Goal: Check status: Check status

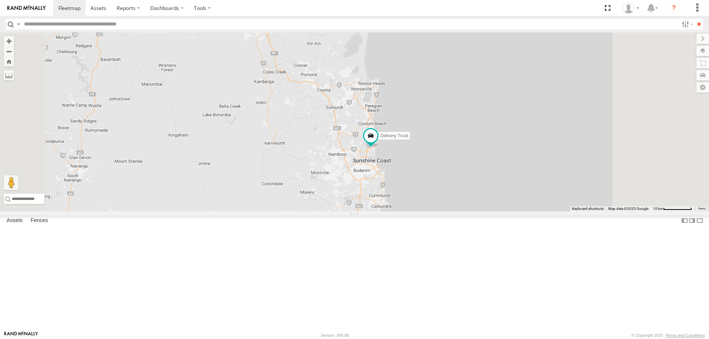
click at [424, 212] on div "Delivery Truck 2" at bounding box center [354, 121] width 709 height 179
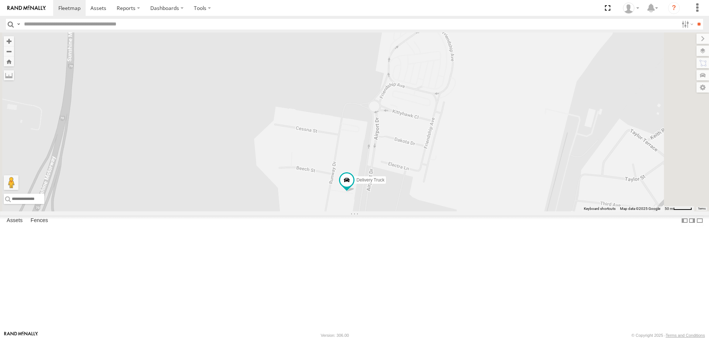
drag, startPoint x: 436, startPoint y: 226, endPoint x: 443, endPoint y: 257, distance: 31.9
click at [443, 212] on div "Delivery Truck" at bounding box center [354, 121] width 709 height 179
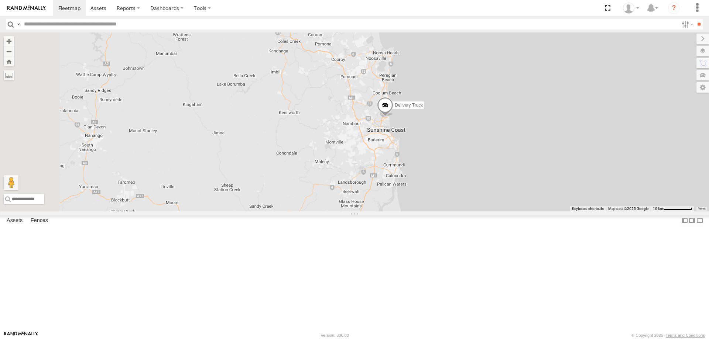
drag, startPoint x: 438, startPoint y: 174, endPoint x: 455, endPoint y: 270, distance: 97.4
click at [455, 212] on div "Delivery Truck 2" at bounding box center [354, 121] width 709 height 179
click at [393, 117] on span at bounding box center [385, 107] width 16 height 20
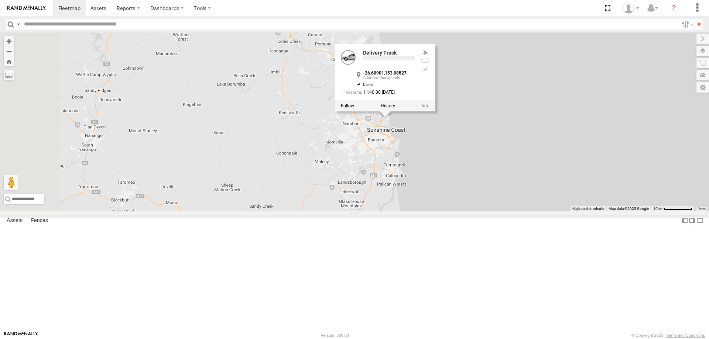
click at [395, 109] on label at bounding box center [388, 105] width 14 height 5
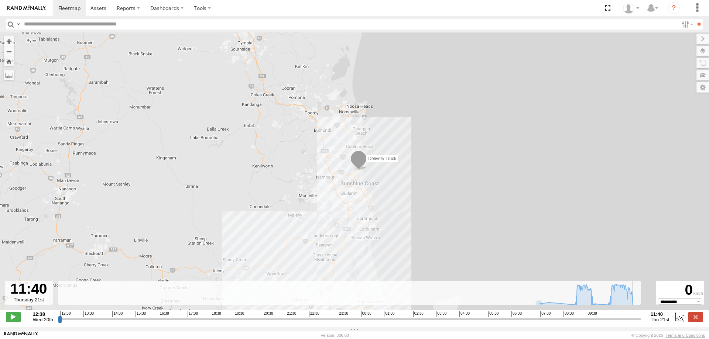
drag, startPoint x: 61, startPoint y: 322, endPoint x: 646, endPoint y: 313, distance: 585.3
type input "**********"
click at [641, 316] on input "range" at bounding box center [349, 319] width 583 height 7
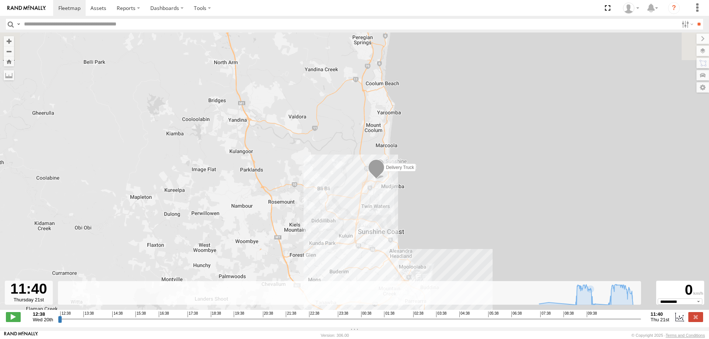
drag, startPoint x: 409, startPoint y: 154, endPoint x: 413, endPoint y: 192, distance: 38.2
click at [413, 192] on div "Delivery Truck" at bounding box center [354, 174] width 709 height 285
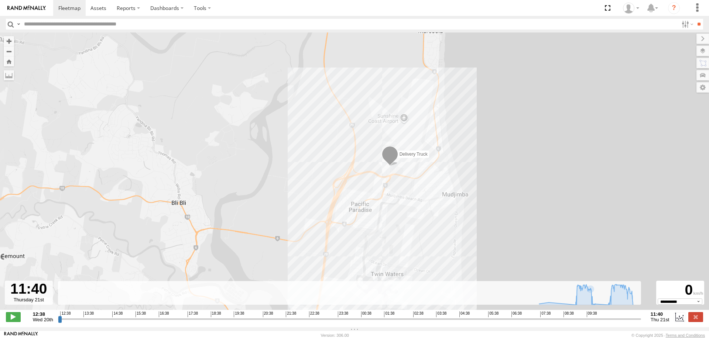
drag, startPoint x: 388, startPoint y: 186, endPoint x: 402, endPoint y: 208, distance: 26.5
click at [402, 208] on div "Delivery Truck" at bounding box center [354, 174] width 709 height 285
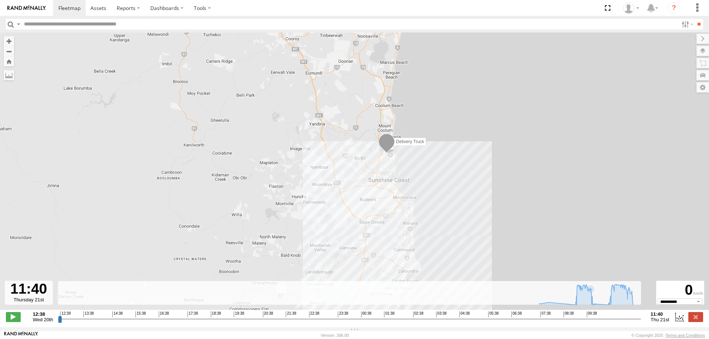
drag, startPoint x: 422, startPoint y: 220, endPoint x: 405, endPoint y: 183, distance: 41.0
click at [405, 183] on div "Delivery Truck" at bounding box center [354, 174] width 709 height 285
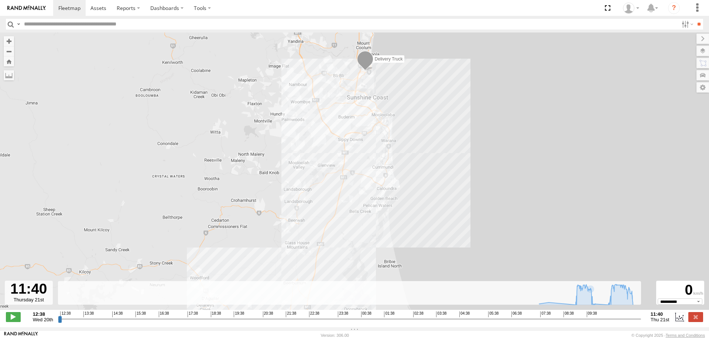
drag, startPoint x: 423, startPoint y: 208, endPoint x: 418, endPoint y: 185, distance: 23.0
click at [418, 185] on div "Delivery Truck" at bounding box center [354, 174] width 709 height 285
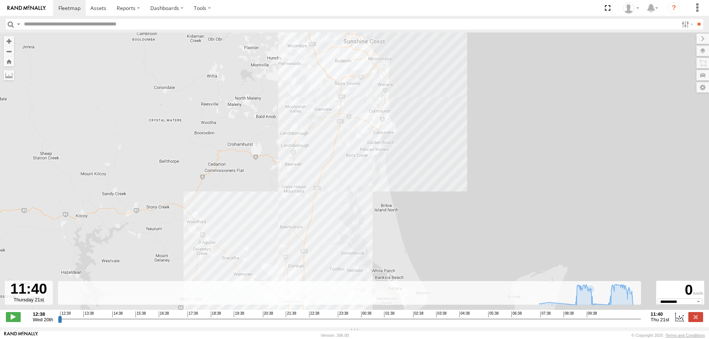
drag, startPoint x: 386, startPoint y: 212, endPoint x: 383, endPoint y: 156, distance: 55.5
click at [383, 156] on div "Delivery Truck" at bounding box center [354, 174] width 709 height 285
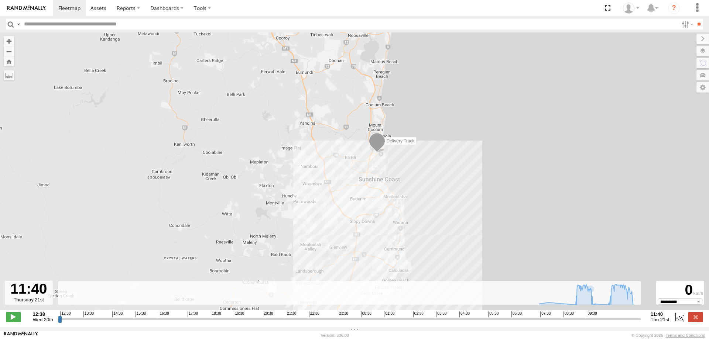
drag, startPoint x: 371, startPoint y: 114, endPoint x: 387, endPoint y: 247, distance: 133.8
click at [387, 247] on div "Delivery Truck" at bounding box center [354, 174] width 709 height 285
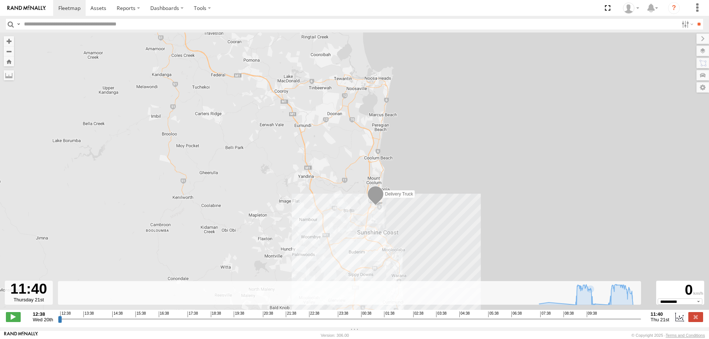
drag, startPoint x: 338, startPoint y: 109, endPoint x: 337, endPoint y: 163, distance: 54.3
click at [337, 163] on div "Delivery Truck" at bounding box center [354, 174] width 709 height 285
drag, startPoint x: 337, startPoint y: 88, endPoint x: 330, endPoint y: 89, distance: 6.3
click at [330, 89] on div "Delivery Truck" at bounding box center [354, 174] width 709 height 285
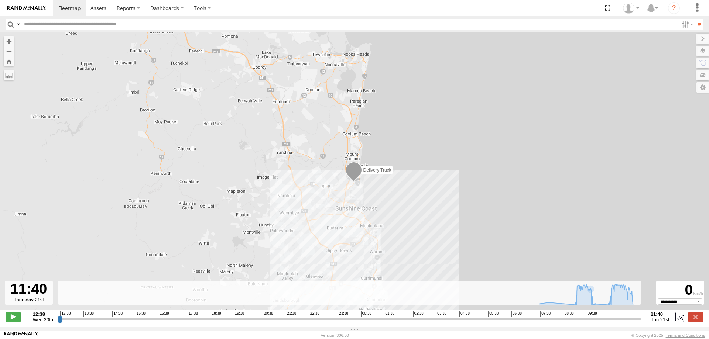
drag, startPoint x: 322, startPoint y: 142, endPoint x: 313, endPoint y: 130, distance: 14.8
click at [313, 130] on div "Delivery Truck" at bounding box center [354, 174] width 709 height 285
